Goal: Find specific page/section: Find specific page/section

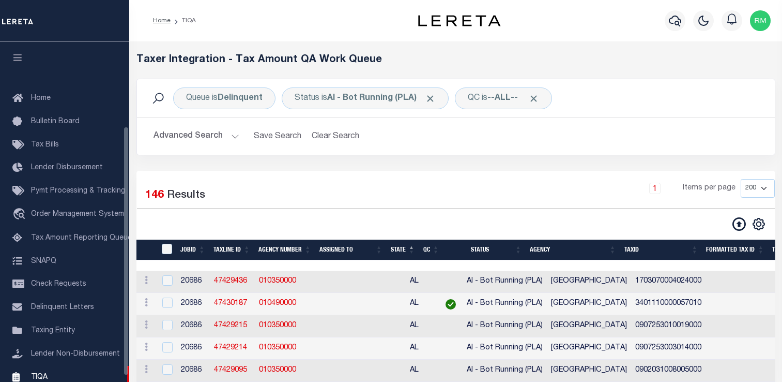
select select "200"
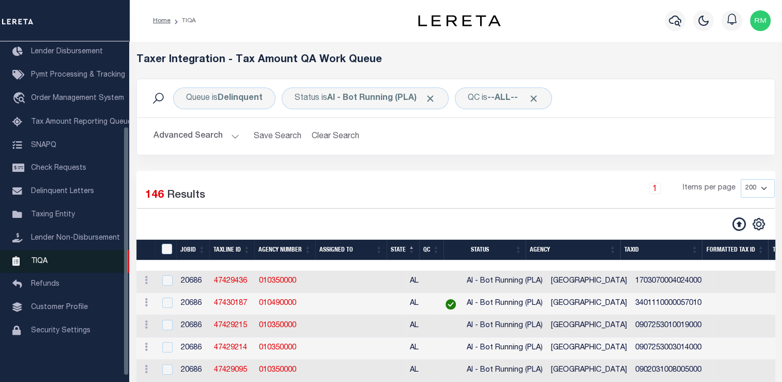
click at [42, 264] on span "TIQA" at bounding box center [39, 260] width 17 height 7
click at [42, 265] on span "TIQA" at bounding box center [39, 260] width 17 height 7
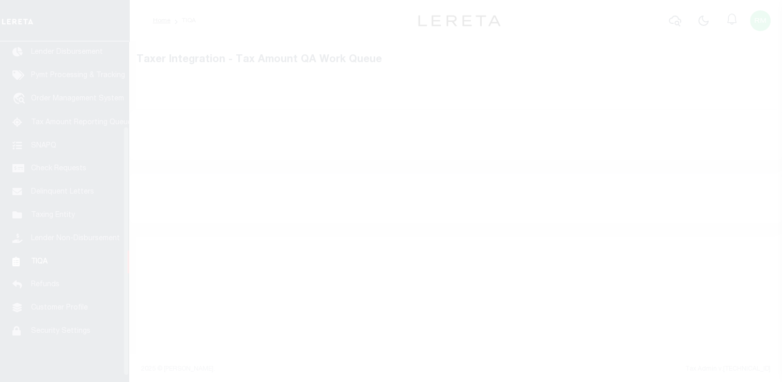
scroll to position [124, 0]
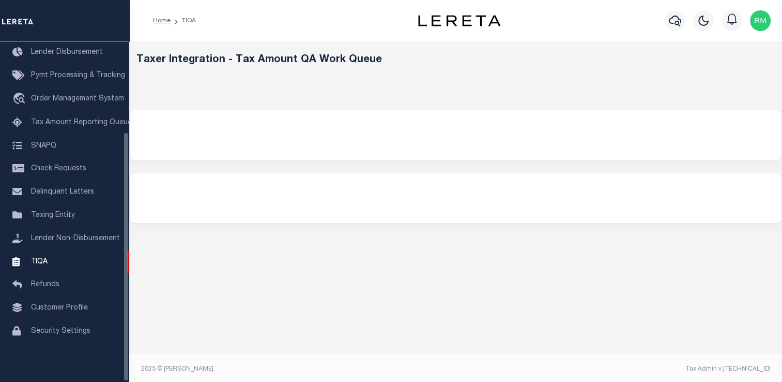
select select "200"
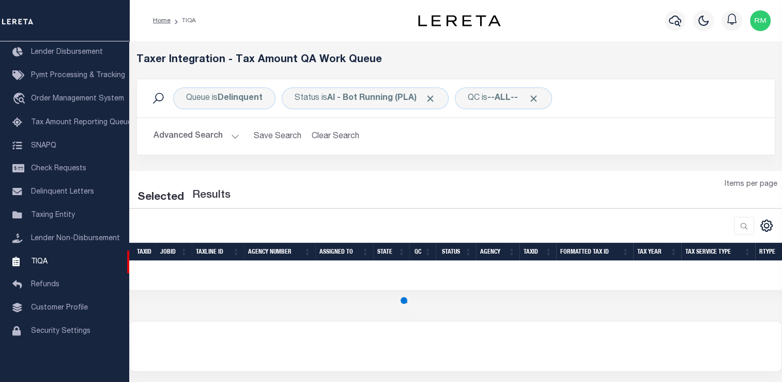
select select "200"
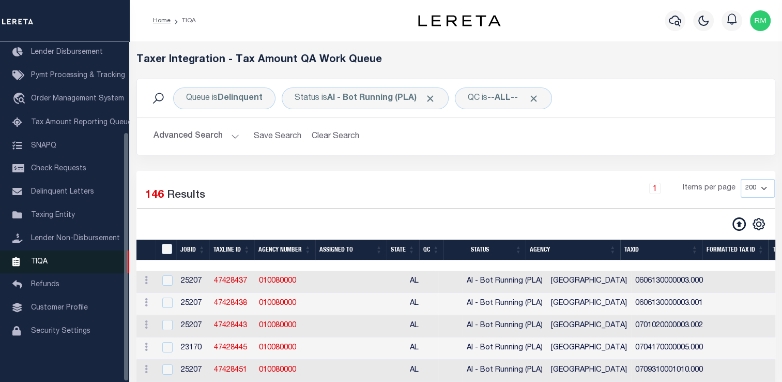
click at [53, 256] on link "TIQA" at bounding box center [64, 261] width 129 height 23
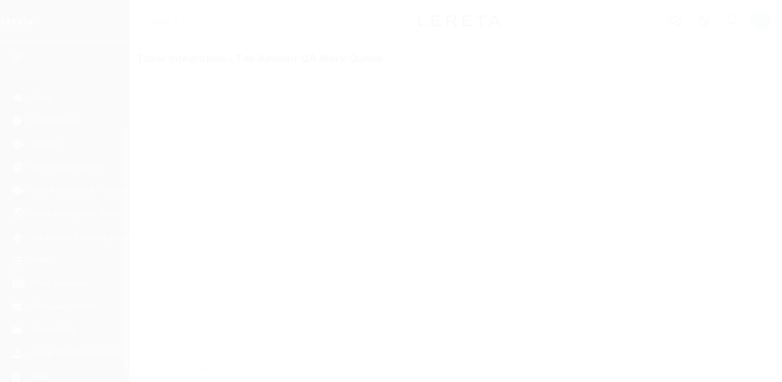
scroll to position [124, 0]
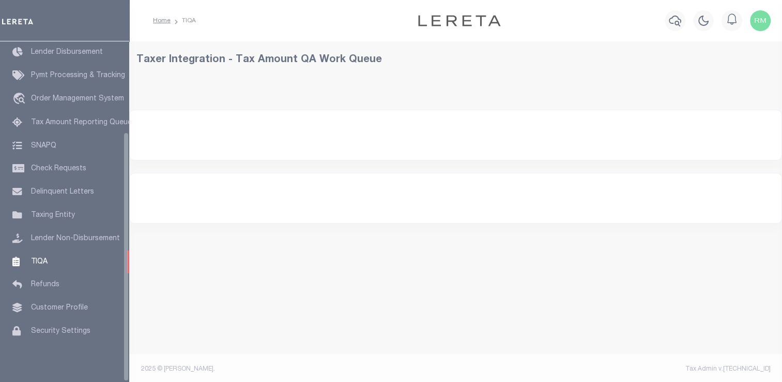
select select
select select "200"
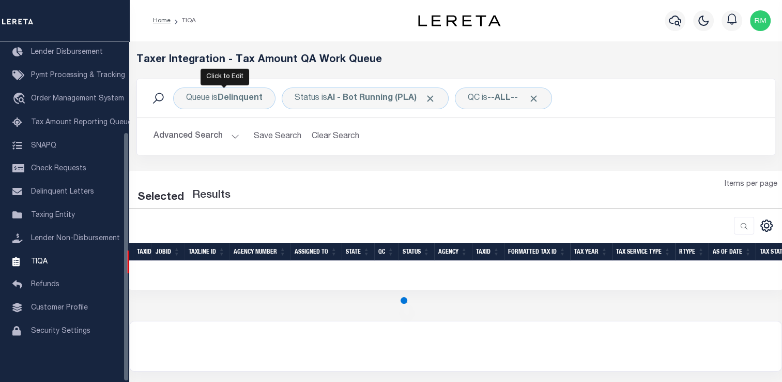
click at [222, 136] on button "Advanced Search" at bounding box center [197, 136] width 86 height 20
select select "200"
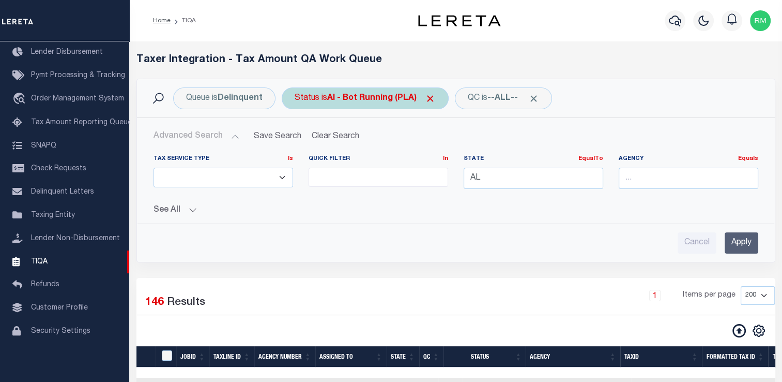
click at [340, 106] on div "Status is AI - Bot Running (PLA)" at bounding box center [365, 98] width 167 height 22
select select "PLA"
